Goal: Task Accomplishment & Management: Use online tool/utility

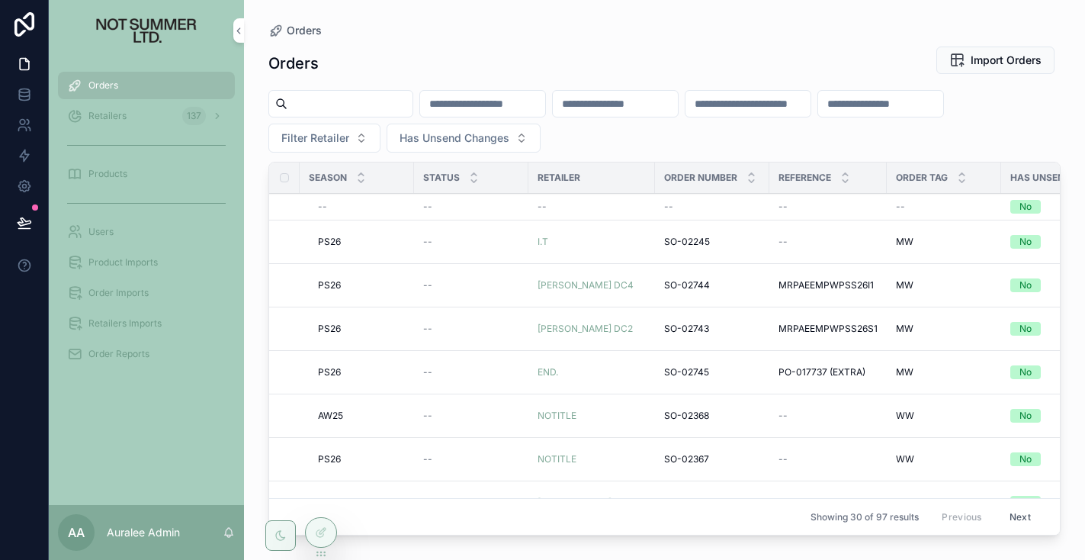
click at [328, 136] on span "Filter Retailer" at bounding box center [315, 137] width 68 height 15
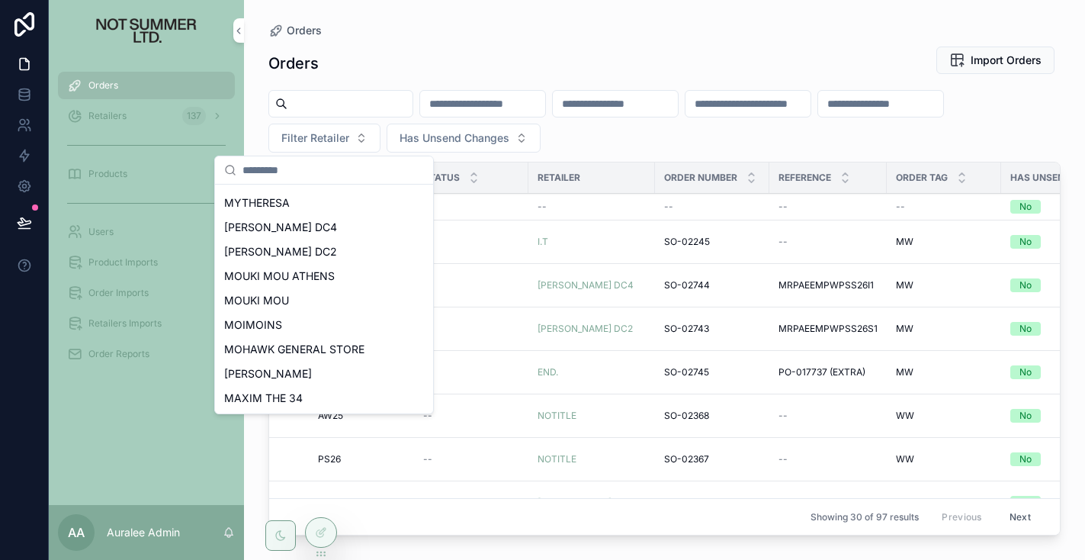
scroll to position [1350, 0]
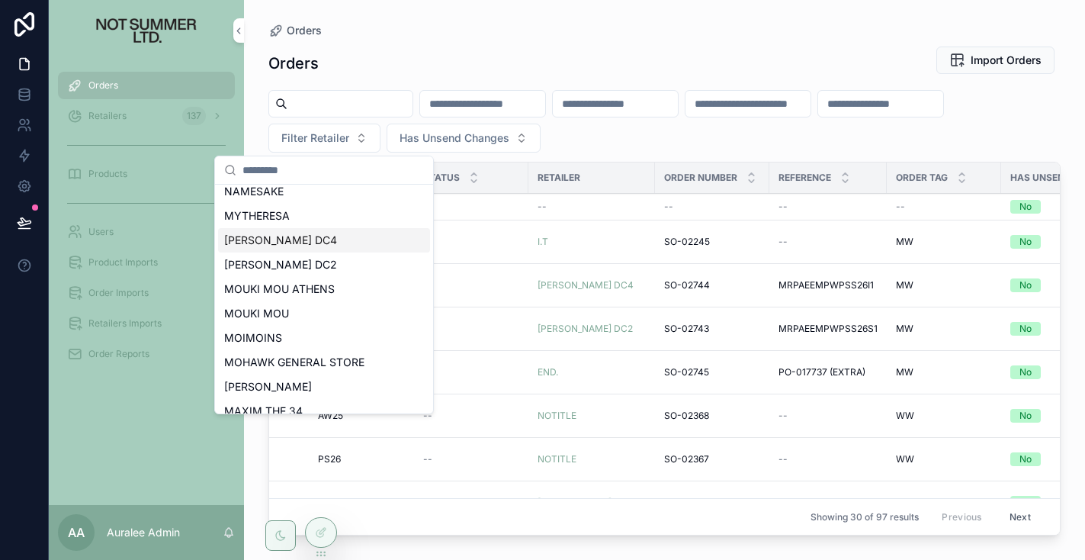
click at [313, 242] on div "[PERSON_NAME] DC4" at bounding box center [324, 240] width 212 height 24
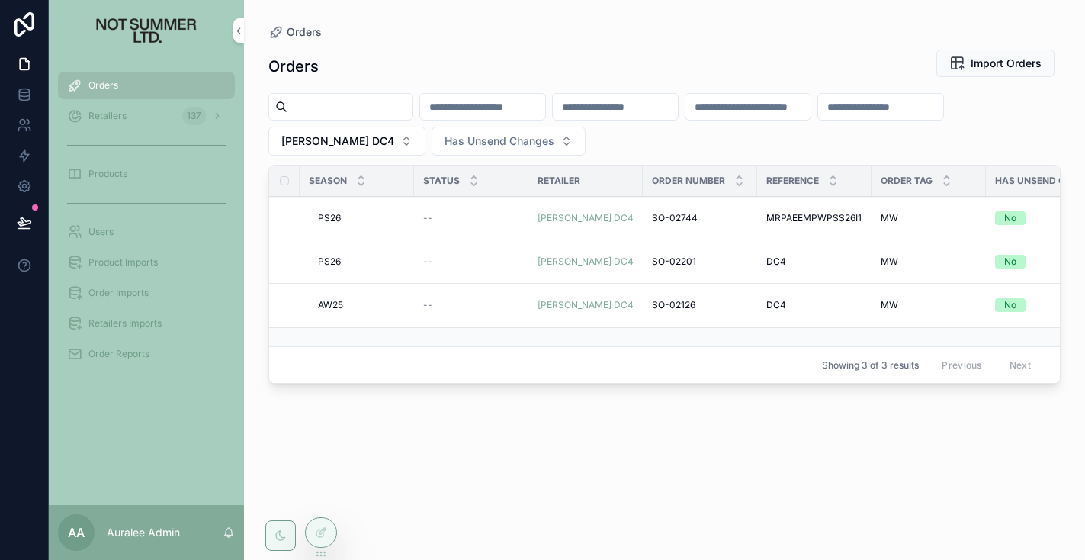
click at [464, 261] on div "--" at bounding box center [471, 261] width 96 height 12
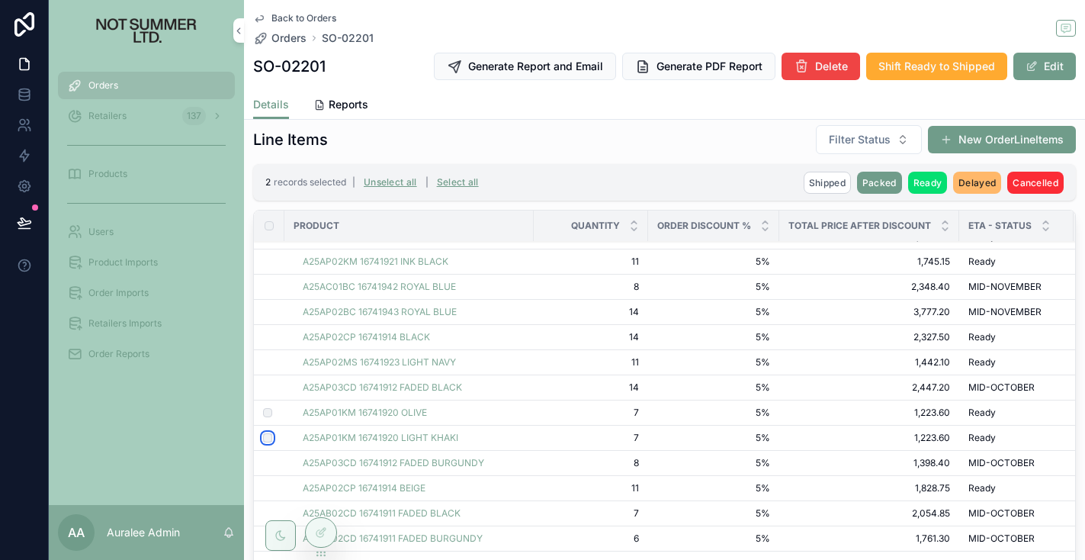
scroll to position [193, 0]
click at [1044, 232] on icon "scrollable content" at bounding box center [1046, 229] width 10 height 10
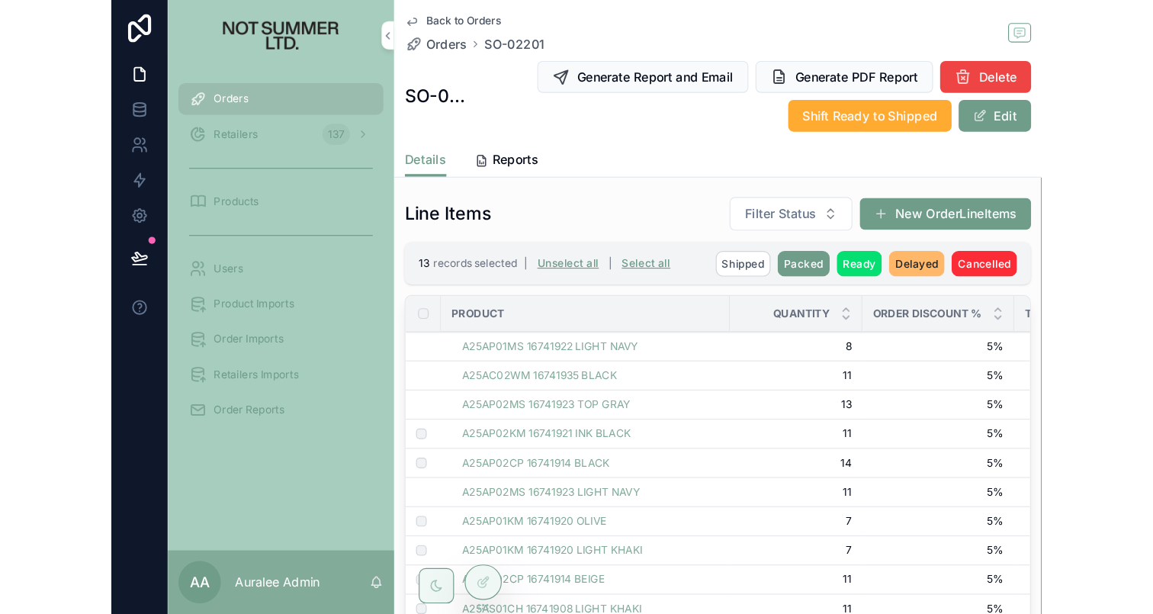
scroll to position [393, 0]
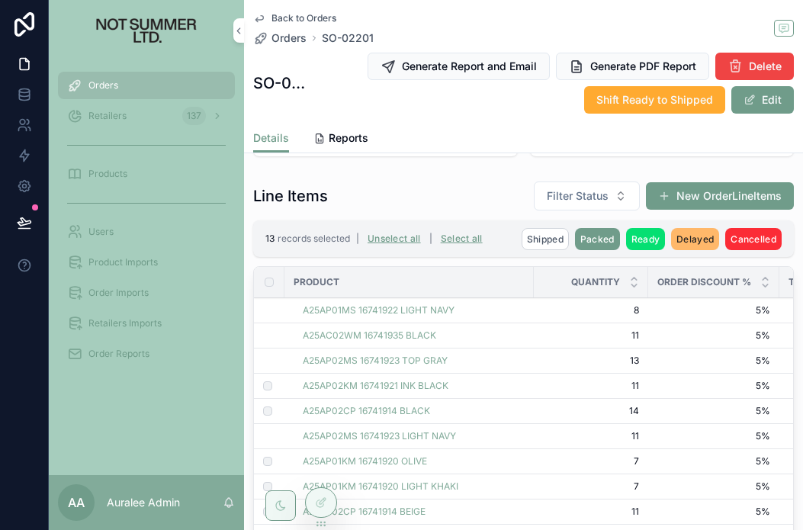
click at [606, 236] on span "Packed" at bounding box center [597, 238] width 34 height 11
click at [671, 208] on icon "scrollable content" at bounding box center [671, 210] width 12 height 12
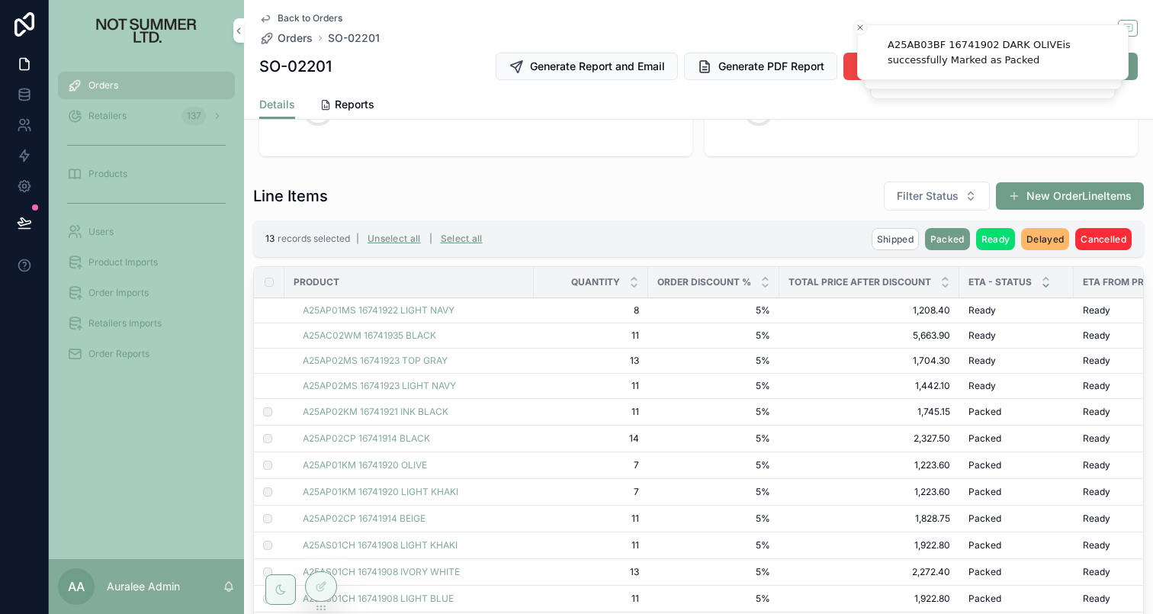
scroll to position [348, 0]
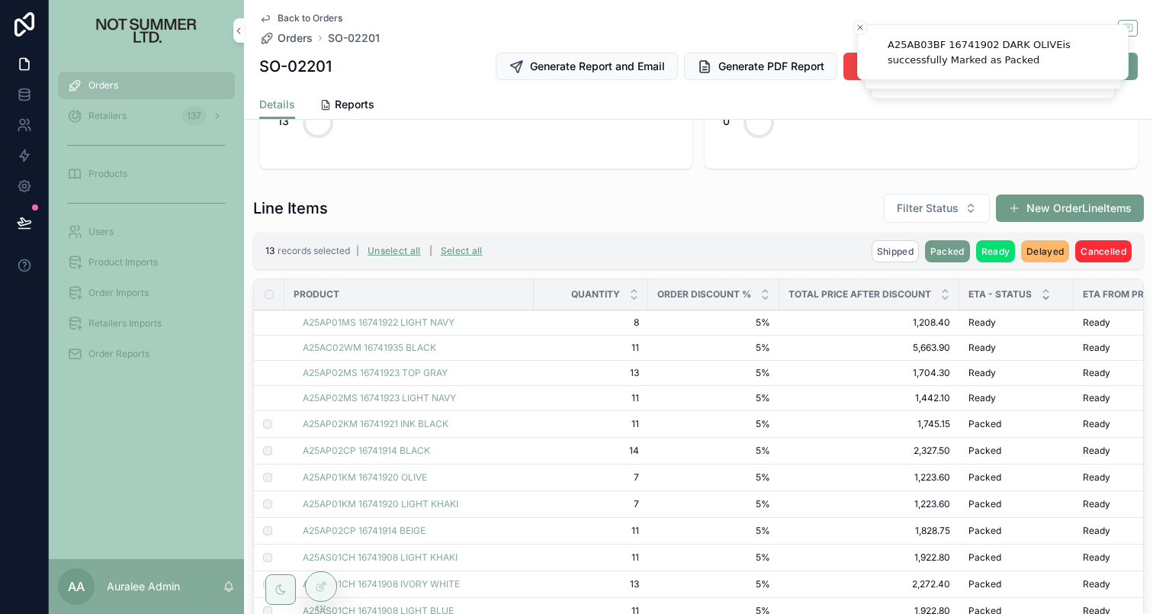
click at [391, 251] on button "Unselect all" at bounding box center [394, 251] width 64 height 24
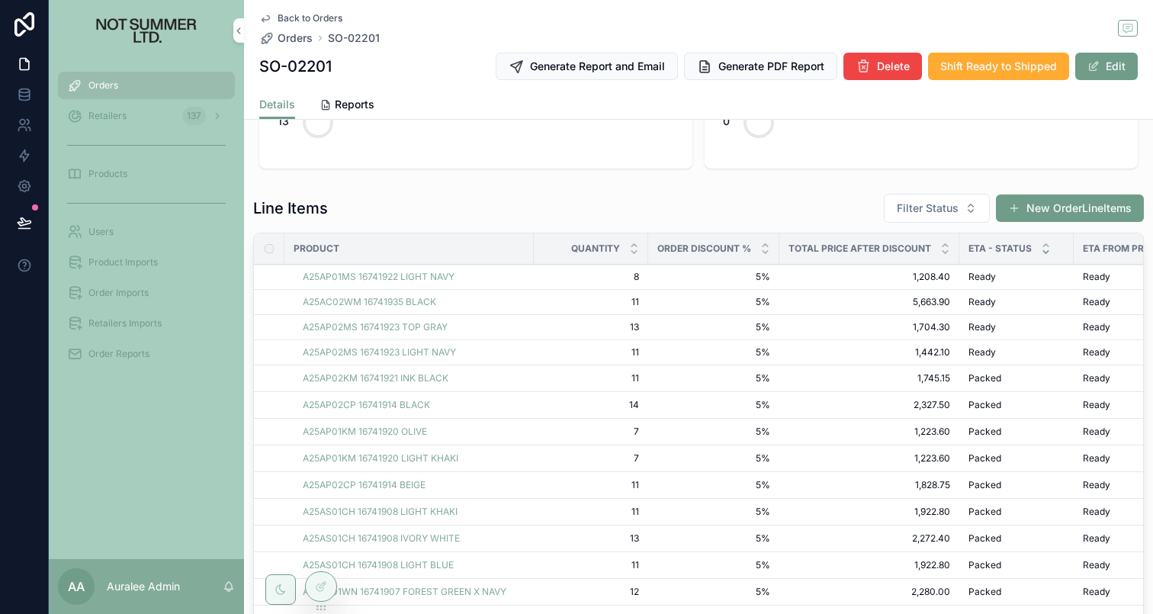
click at [1044, 252] on icon "scrollable content" at bounding box center [1045, 252] width 5 height 2
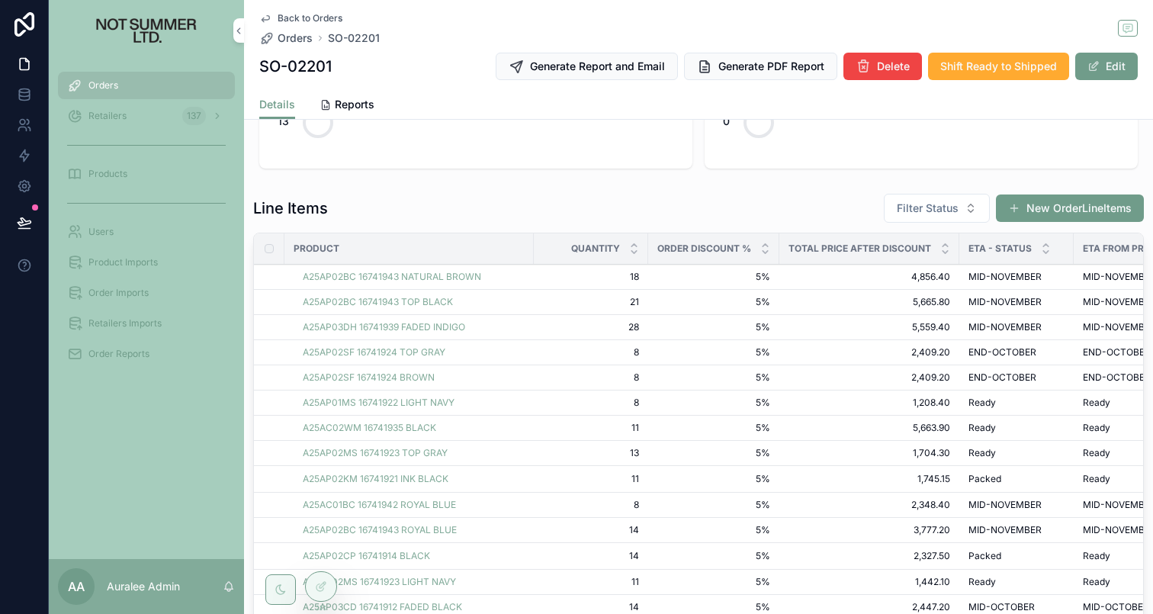
click at [1044, 252] on icon "scrollable content" at bounding box center [1045, 252] width 5 height 2
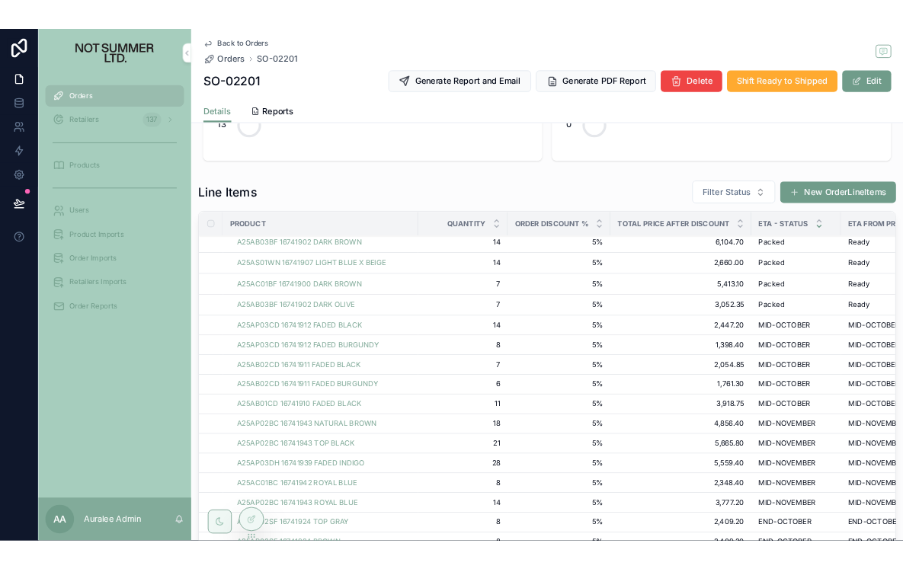
scroll to position [346, 0]
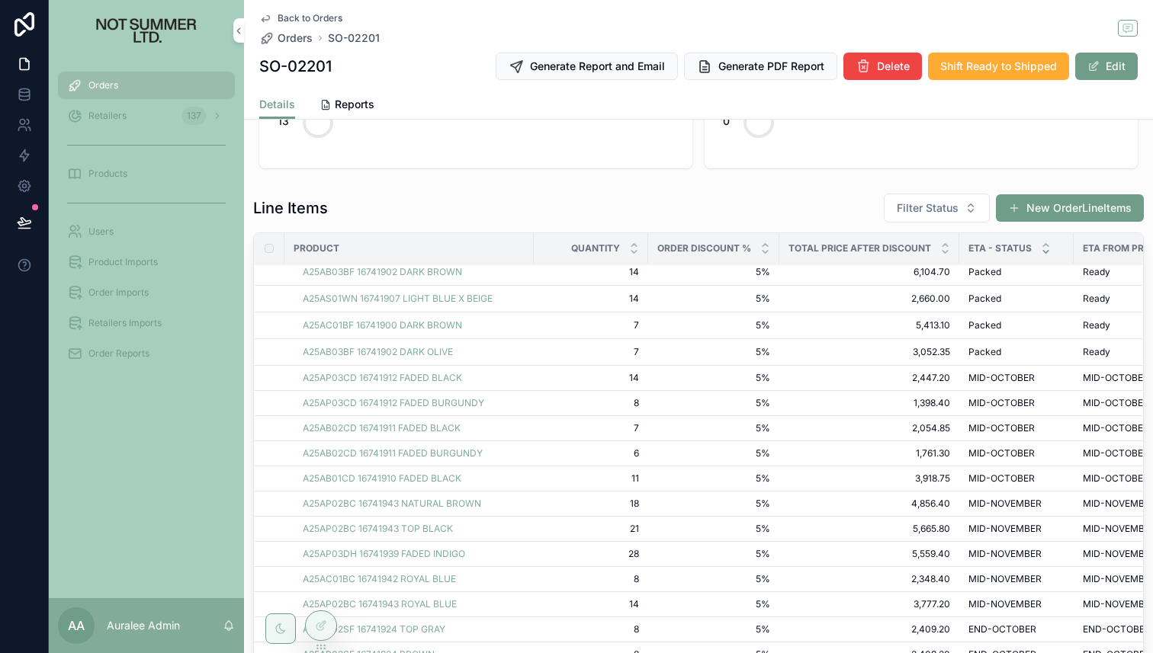
click at [746, 72] on span "Generate PDF Report" at bounding box center [771, 66] width 106 height 15
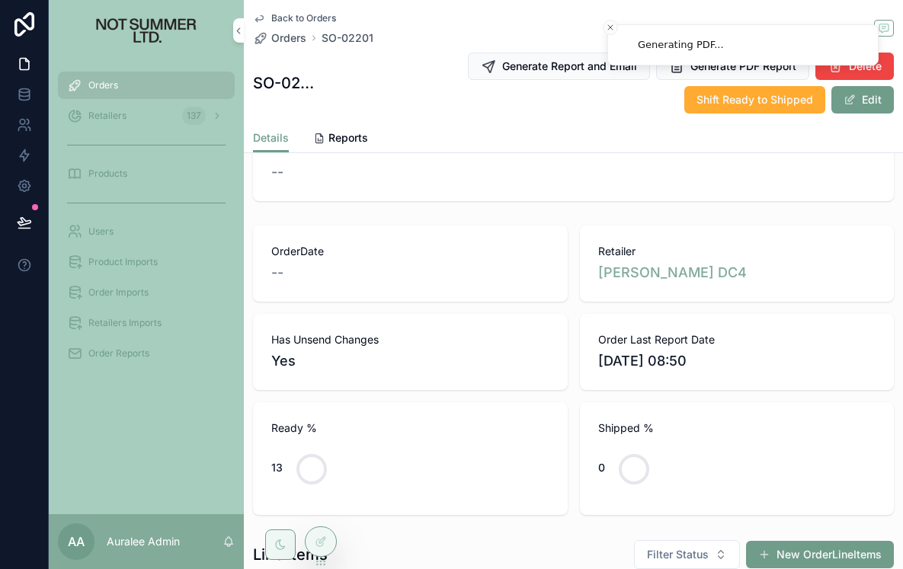
scroll to position [0, 0]
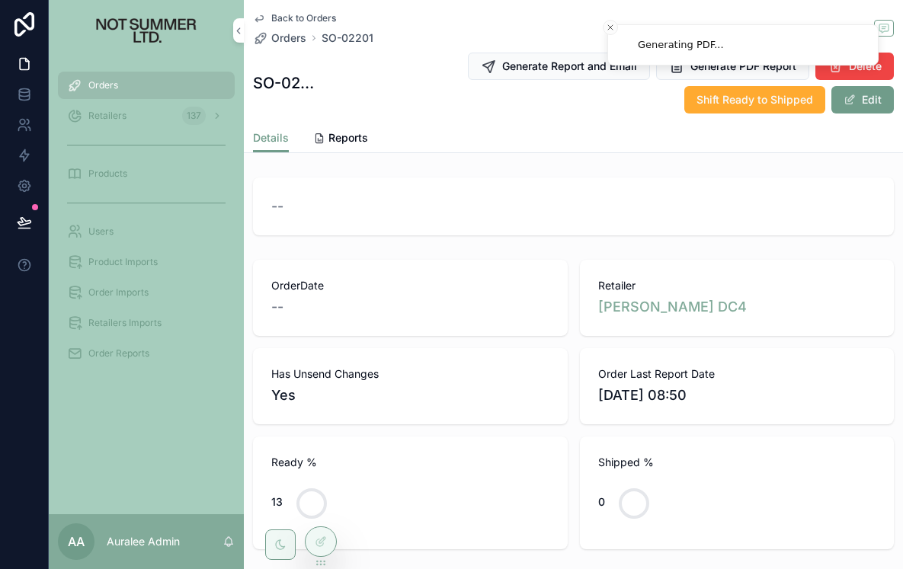
click at [359, 139] on span "Reports" at bounding box center [349, 137] width 40 height 15
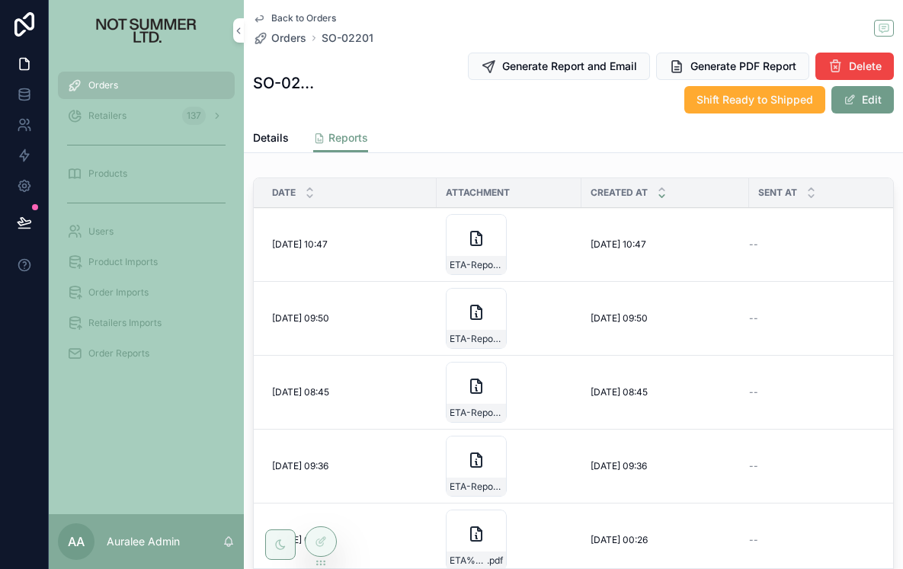
click at [0, 0] on icon "scrollable content" at bounding box center [0, 0] width 0 height 0
